Goal: Task Accomplishment & Management: Complete application form

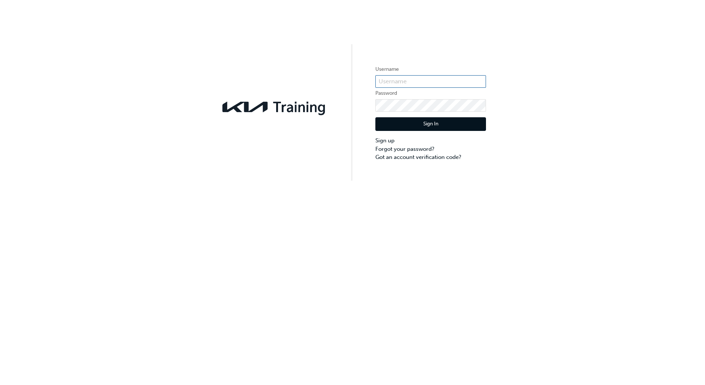
click at [405, 81] on input "text" at bounding box center [431, 81] width 111 height 13
click at [334, 58] on div "Username Password Sign In Sign up Forgot your password? Got an account verifica…" at bounding box center [352, 90] width 705 height 181
click at [267, 225] on div "Username Password Sign In Sign up Forgot your password? Got an account verifica…" at bounding box center [352, 192] width 705 height 385
click at [409, 80] on input "text" at bounding box center [431, 81] width 111 height 13
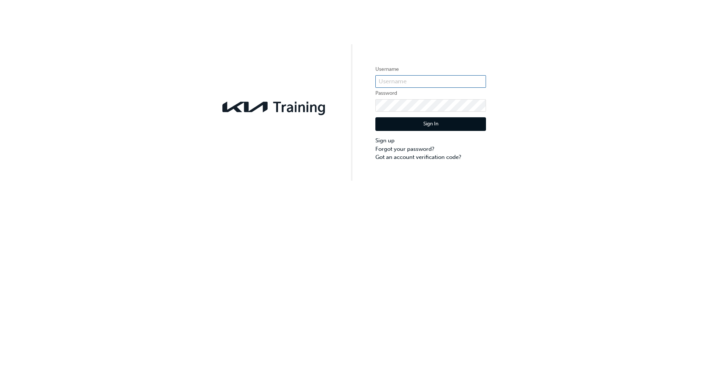
paste input "KAU86100O7"
type input "KAU86100H8"
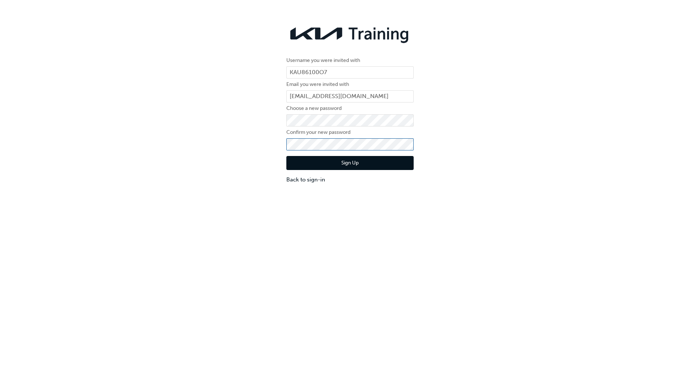
click button "Sign Up" at bounding box center [349, 163] width 127 height 14
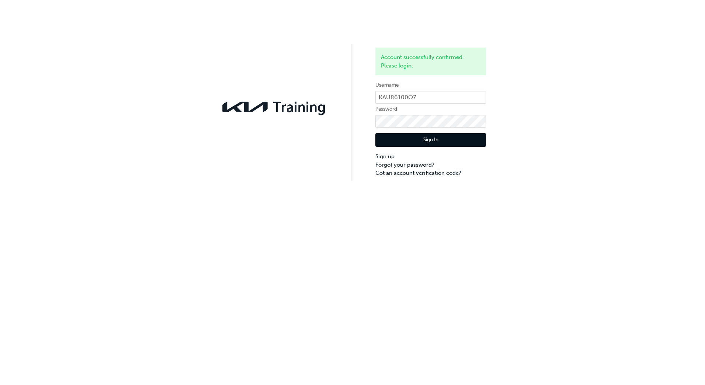
click at [433, 141] on button "Sign In" at bounding box center [431, 140] width 111 height 14
